Goal: Information Seeking & Learning: Learn about a topic

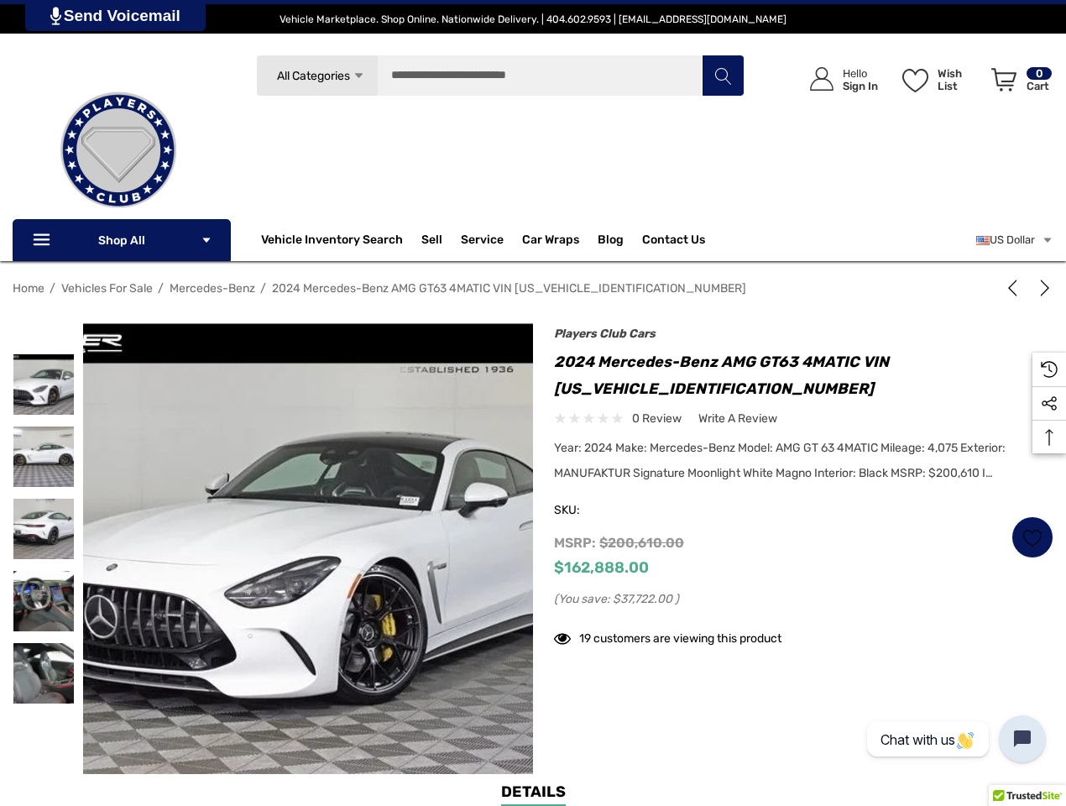
click at [533, 403] on div "Previous Next 2023 Mercedes-Benz G63 AMG VIN [US_VEHICLE_IDENTIFICATION_NUMBER]…" at bounding box center [793, 495] width 520 height 327
click at [316, 76] on span "All Categories" at bounding box center [313, 76] width 73 height 14
click at [378, 133] on div "Search All Categories Icon Arrow Down Icon Arrow Down Icon Arrow Up Icon Arrow …" at bounding box center [500, 145] width 489 height 180
click at [378, 171] on li "Electric" at bounding box center [378, 172] width 242 height 38
click at [378, 209] on div "Search Electric Icon Arrow Down Icon Arrow Down Icon Arrow Up Icon Arrow Up Veh…" at bounding box center [500, 145] width 489 height 180
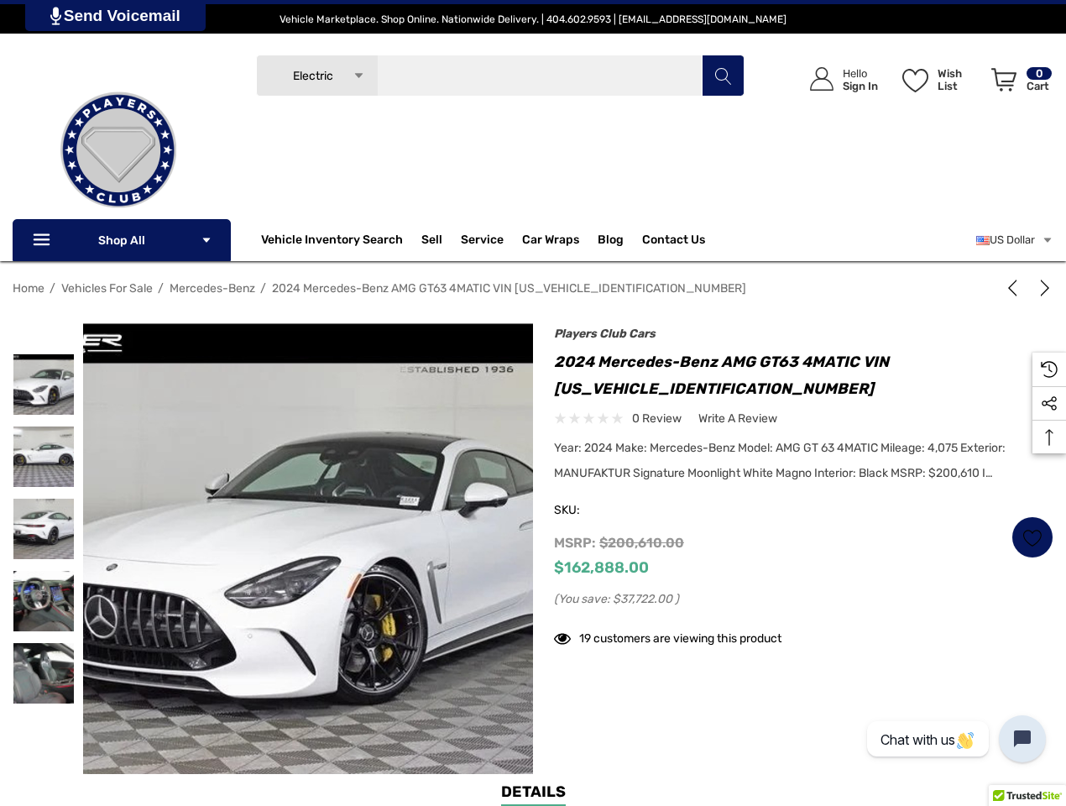
click at [500, 76] on input "Search" at bounding box center [500, 76] width 489 height 42
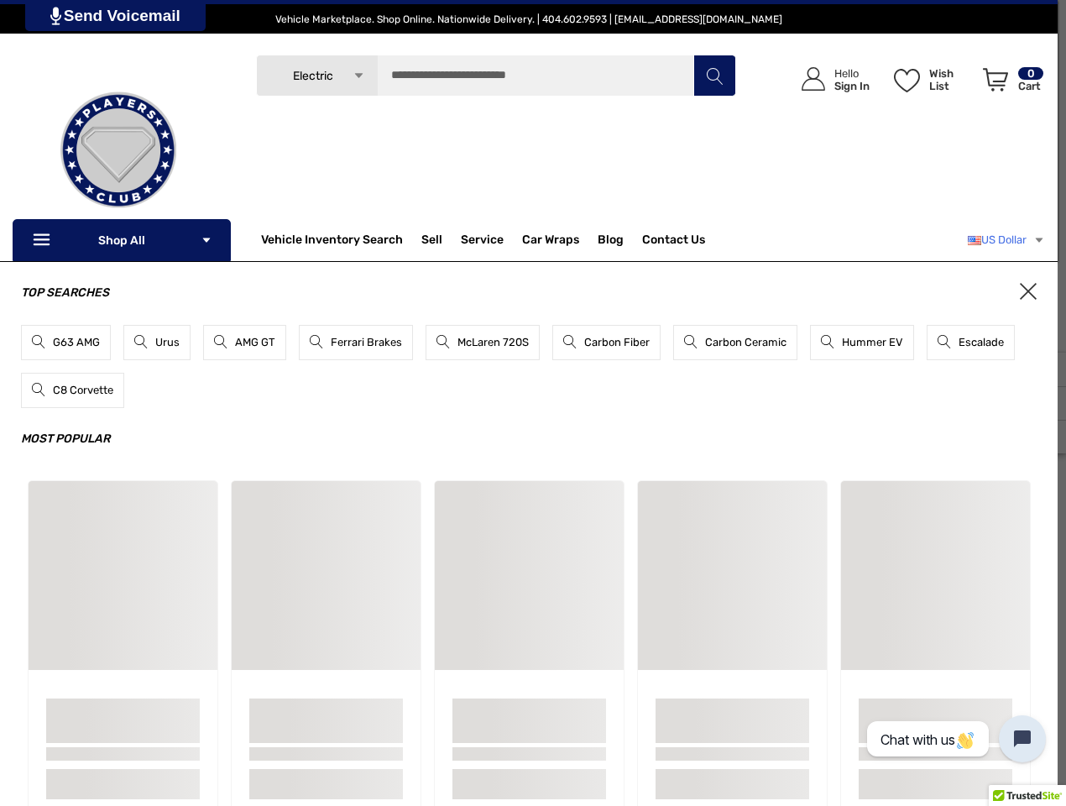
click at [1012, 240] on link "US Dollar" at bounding box center [1006, 240] width 77 height 34
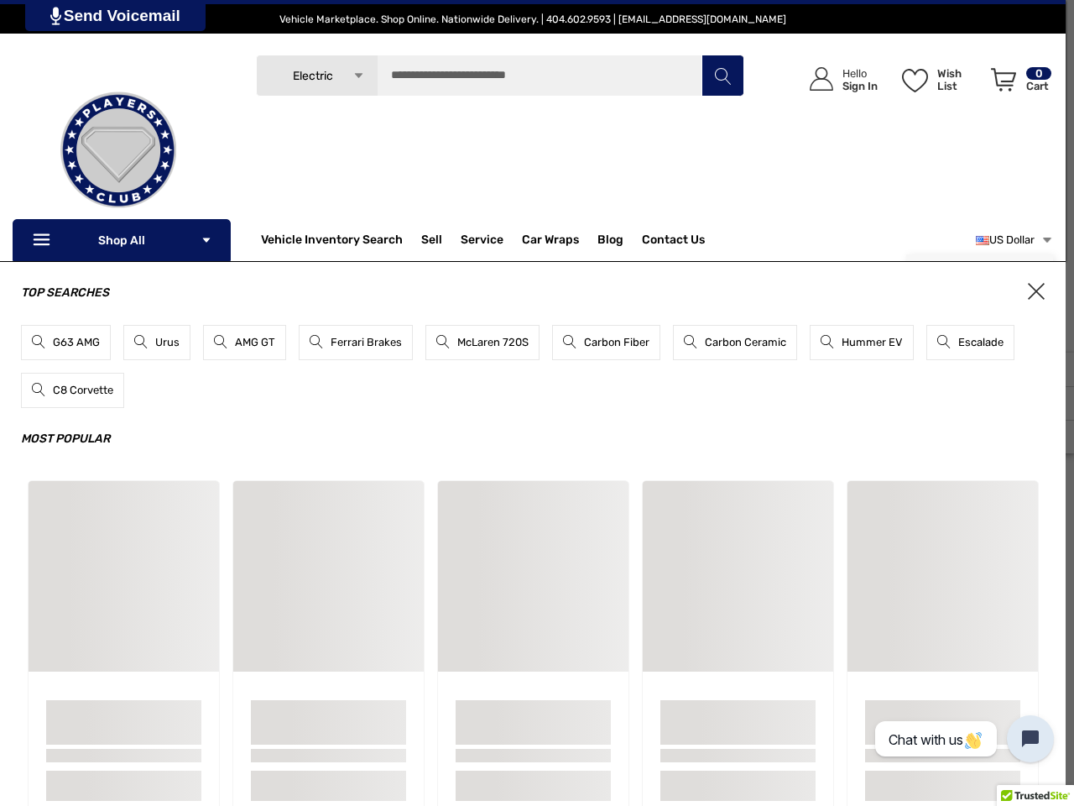
click at [533, 548] on div "Top Searches G63 AMG Urus AMG GT Ferrari Brakes McLaren 720S Carbon Fiber Carbo…" at bounding box center [533, 555] width 1066 height 588
click at [1032, 537] on div "Sample Card" at bounding box center [943, 576] width 191 height 191
click at [1049, 436] on div "Top Searches G63 AMG Urus AMG GT Ferrari Brakes McLaren 720S Carbon Fiber Carbo…" at bounding box center [533, 555] width 1066 height 588
